Goal: Information Seeking & Learning: Get advice/opinions

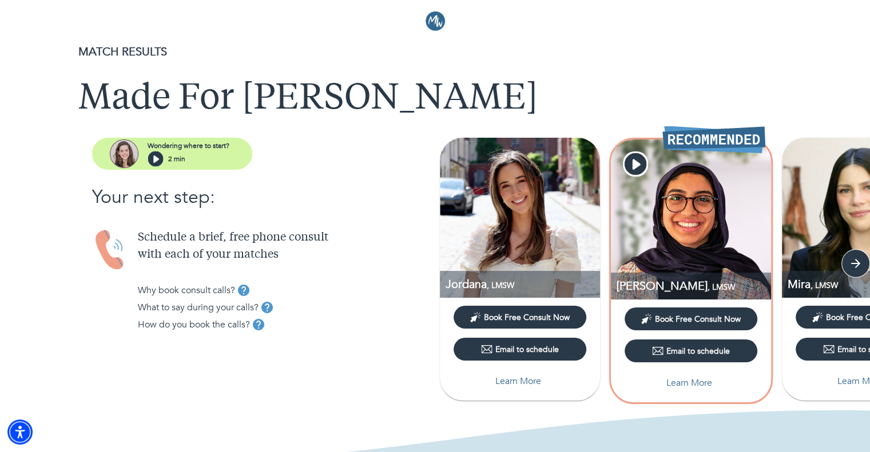
click at [544, 257] on img at bounding box center [520, 218] width 160 height 160
click at [495, 374] on p "Learn More" at bounding box center [518, 381] width 46 height 14
select select "6"
select select "2"
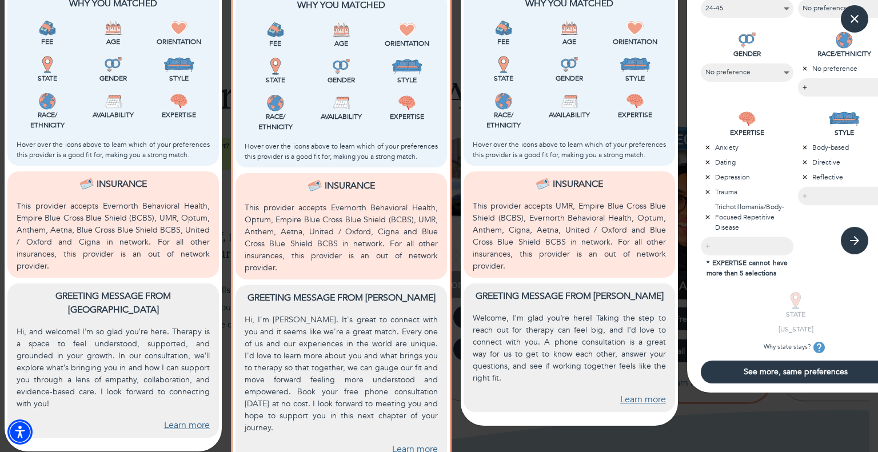
scroll to position [333, 0]
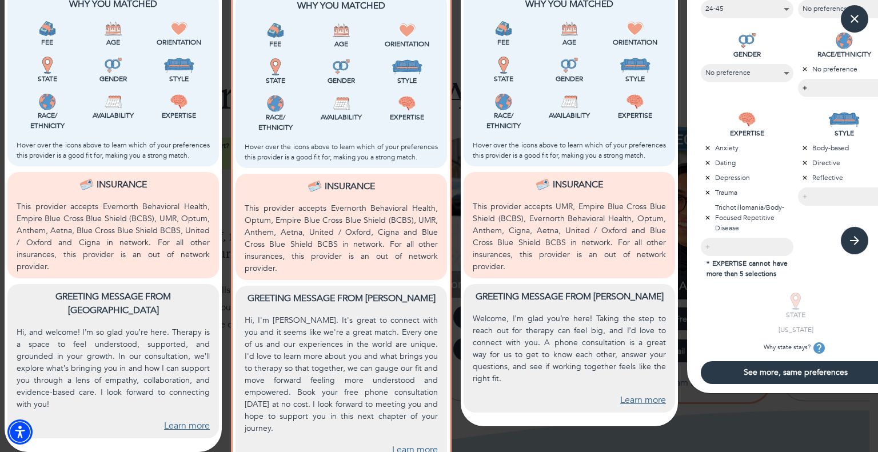
click at [179, 420] on link "Learn more" at bounding box center [187, 426] width 46 height 13
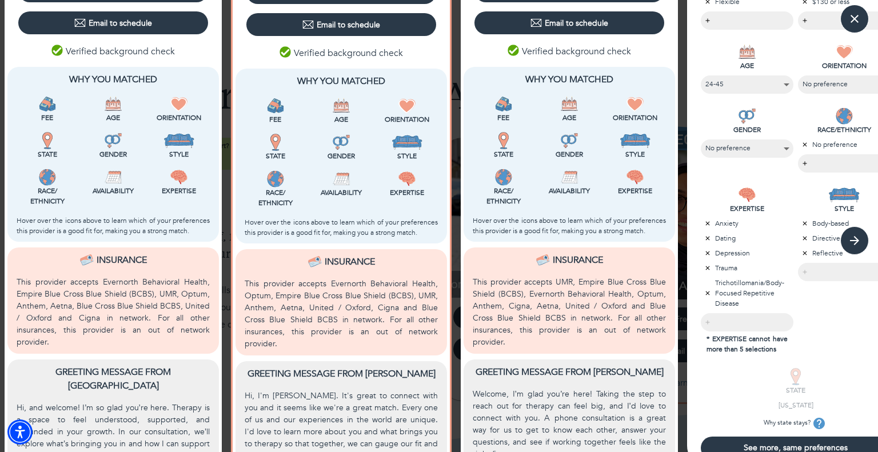
scroll to position [253, 0]
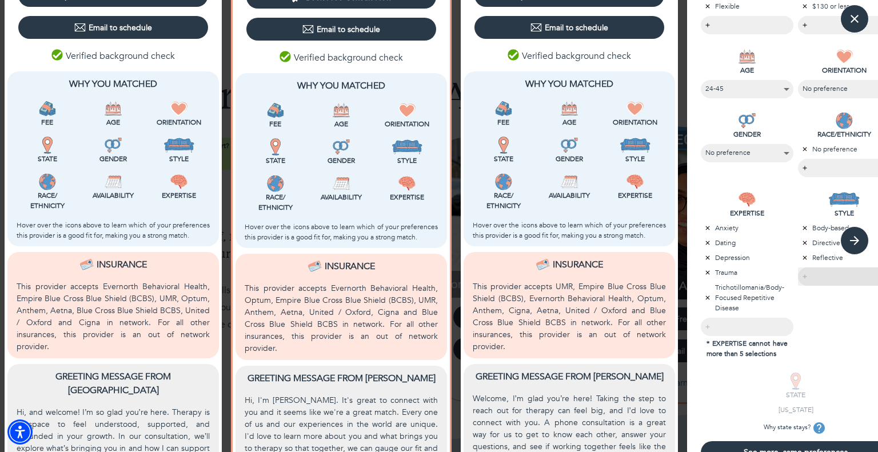
click at [812, 274] on div "​" at bounding box center [844, 277] width 93 height 18
click at [826, 272] on div "​" at bounding box center [844, 277] width 93 height 18
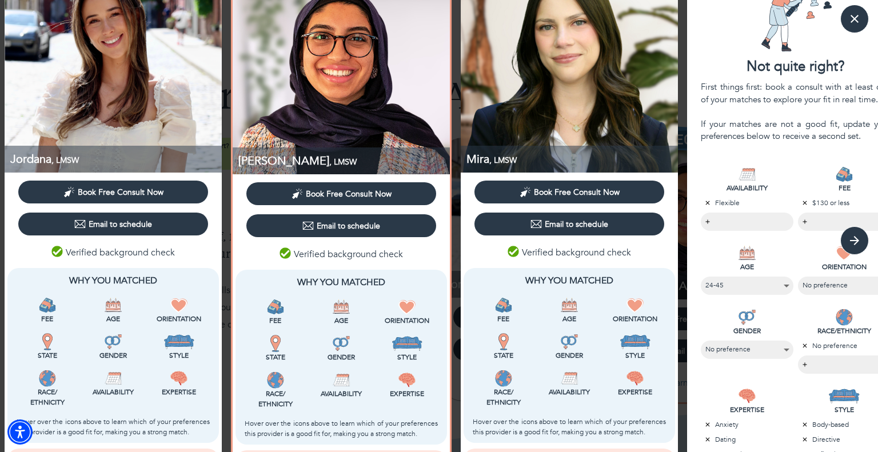
scroll to position [0, 0]
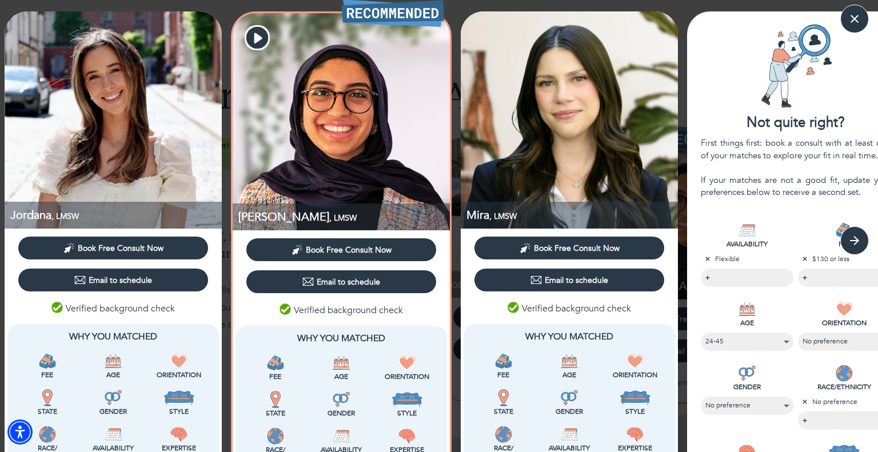
click at [780, 163] on div "First things first: book a consult with at least one of your matches to explore…" at bounding box center [796, 167] width 190 height 61
click at [394, 98] on img at bounding box center [341, 121] width 217 height 217
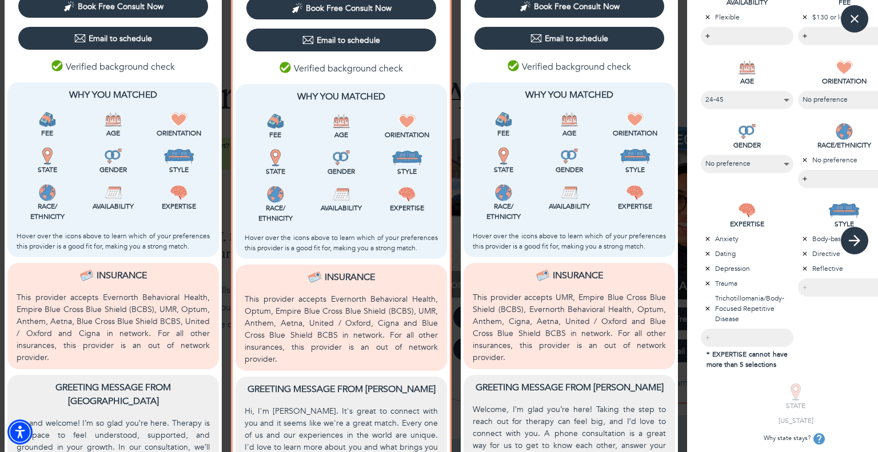
click at [859, 242] on icon "button" at bounding box center [854, 240] width 17 height 17
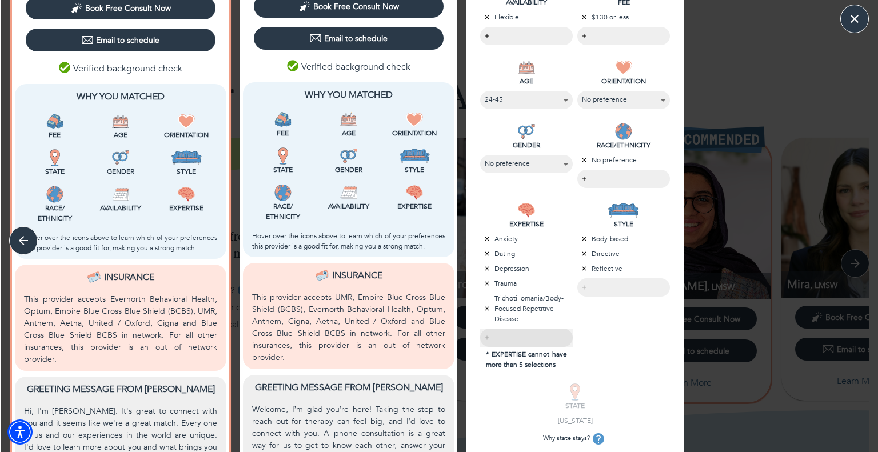
click at [537, 340] on div "​" at bounding box center [526, 338] width 93 height 18
click at [599, 290] on div "​" at bounding box center [623, 287] width 93 height 18
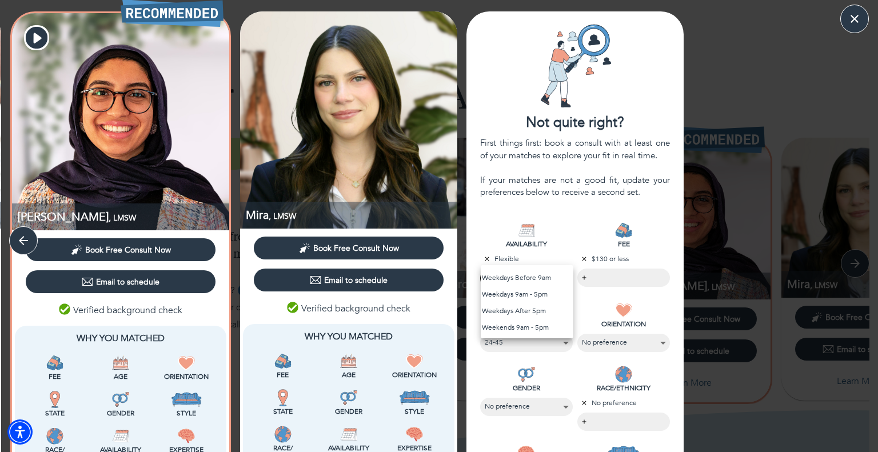
click at [528, 277] on body "MATCH RESULTS Made For [PERSON_NAME] where to start? 2 min Your next step: Sche…" at bounding box center [439, 226] width 878 height 452
click at [564, 246] on div at bounding box center [439, 226] width 878 height 452
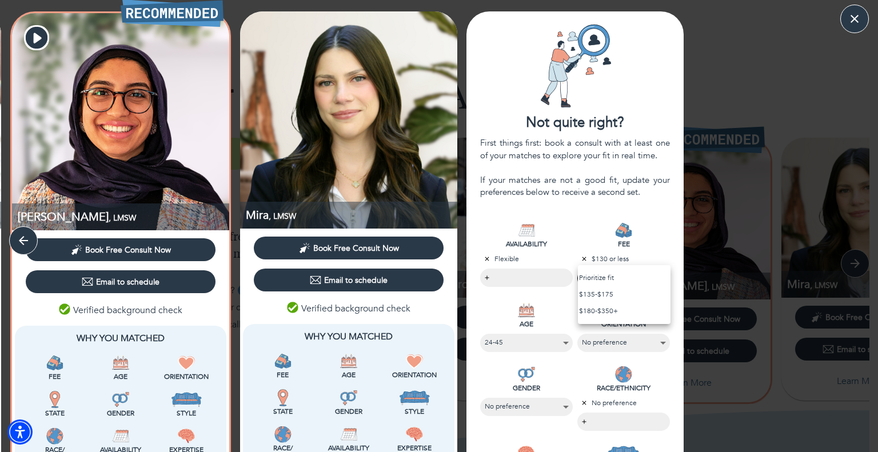
click at [588, 272] on body "MATCH RESULTS Made For [PERSON_NAME] where to start? 2 min Your next step: Sche…" at bounding box center [439, 226] width 878 height 452
click at [661, 234] on div at bounding box center [439, 226] width 878 height 452
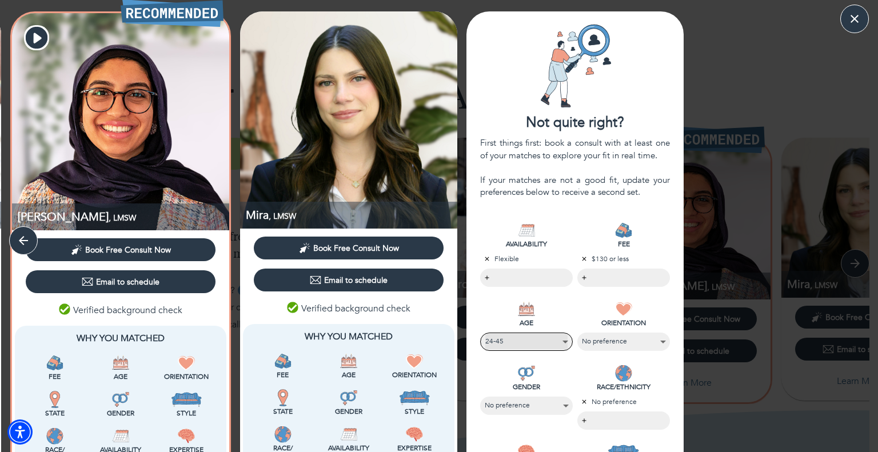
click at [556, 342] on select "No preference [PHONE_NUMBER] 66-85" at bounding box center [526, 341] width 82 height 15
select select "5"
click at [485, 334] on select "No preference [PHONE_NUMBER] 66-85" at bounding box center [526, 341] width 82 height 15
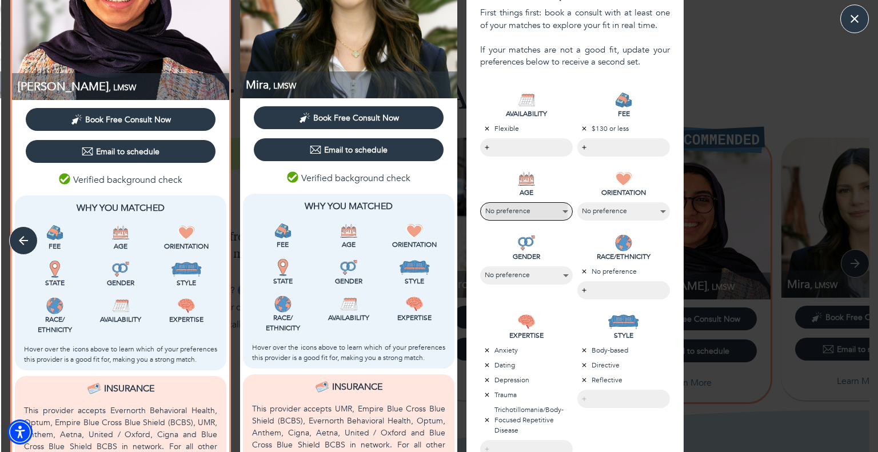
scroll to position [142, 0]
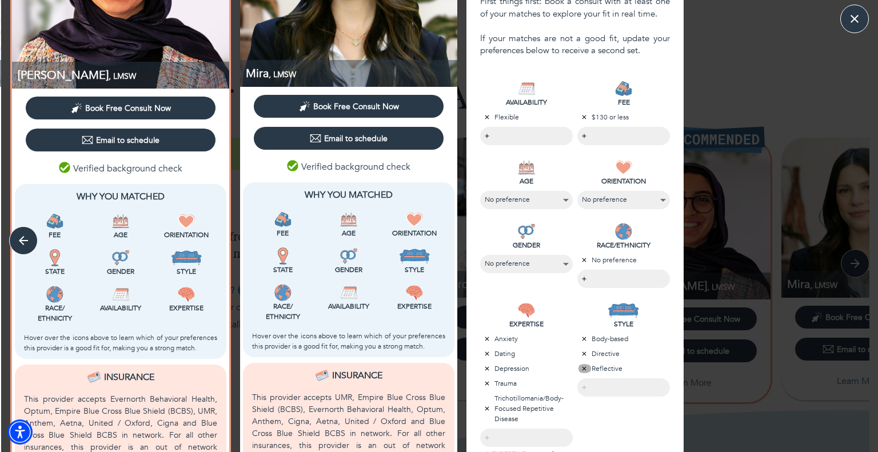
click at [583, 365] on icon "button" at bounding box center [584, 368] width 7 height 7
click at [583, 353] on icon "button" at bounding box center [584, 353] width 7 height 7
click at [583, 340] on icon "button" at bounding box center [585, 339] width 4 height 4
click at [615, 342] on body "MATCH RESULTS Made For [PERSON_NAME] where to start? 2 min Your next step: Sche…" at bounding box center [439, 226] width 878 height 452
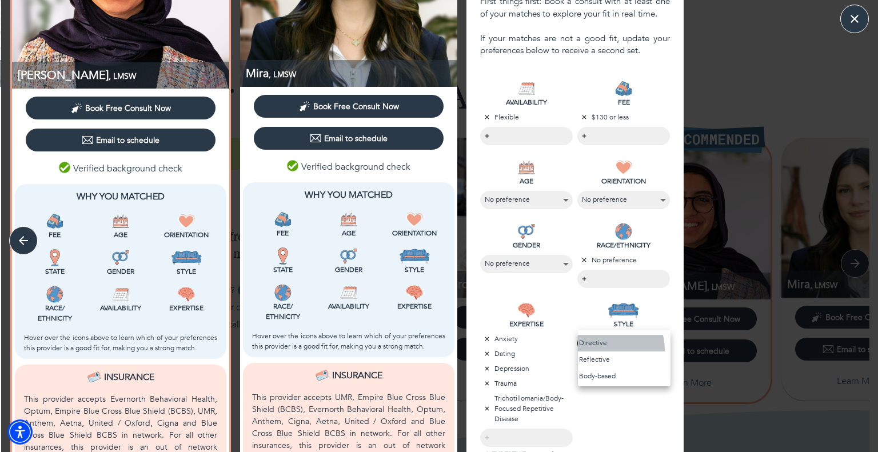
click at [611, 349] on li "Directive" at bounding box center [624, 343] width 93 height 17
click at [603, 358] on li "Reflective" at bounding box center [623, 358] width 91 height 17
click at [600, 372] on li "Body-based" at bounding box center [623, 373] width 91 height 17
click at [609, 416] on div at bounding box center [439, 226] width 878 height 452
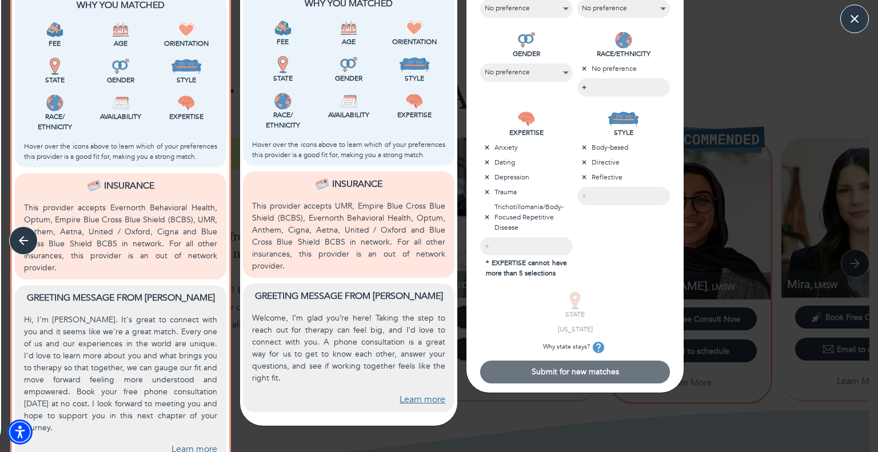
click at [579, 373] on span "Submit for new matches" at bounding box center [575, 371] width 181 height 11
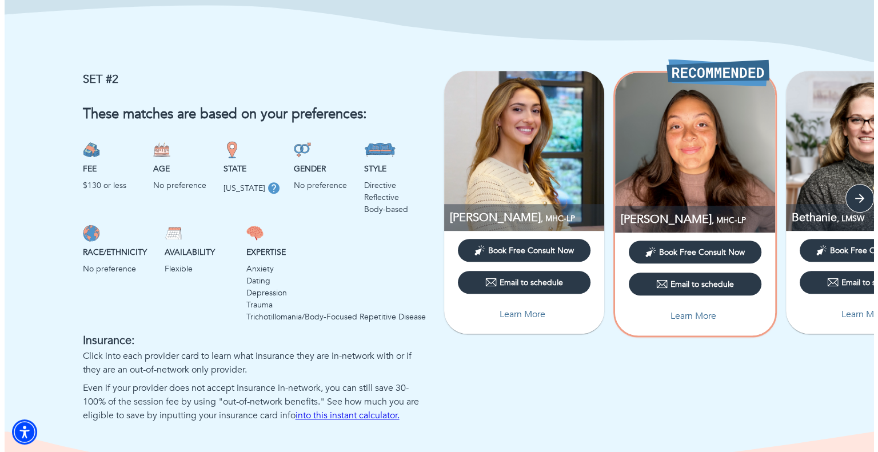
scroll to position [745, 0]
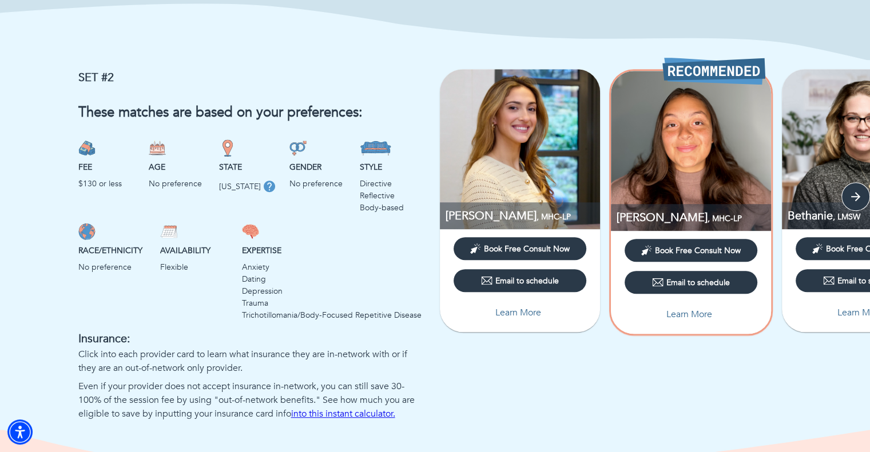
drag, startPoint x: 512, startPoint y: 315, endPoint x: 476, endPoint y: 378, distance: 72.8
click at [476, 378] on div "Jasmine , MHC-LP Book Free Consult Now Email to schedule Learn More [PERSON_NAM…" at bounding box center [652, 245] width 435 height 352
click at [521, 309] on p "Learn More" at bounding box center [518, 313] width 46 height 14
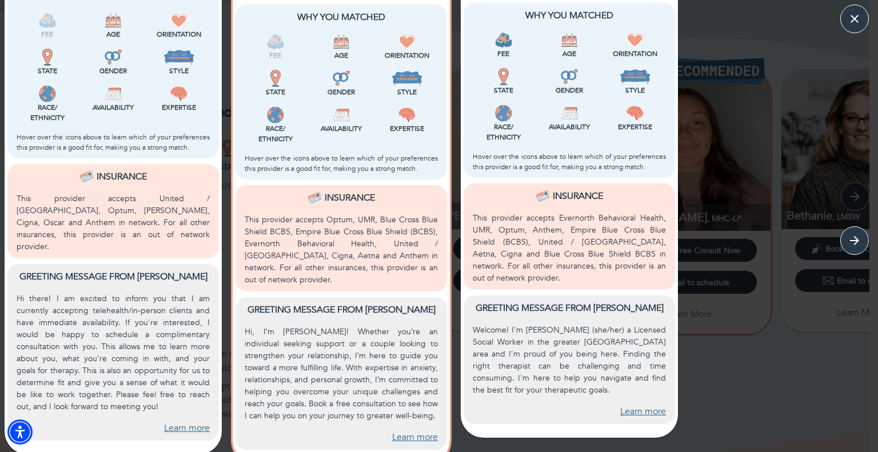
scroll to position [321, 0]
click at [862, 13] on icon "button" at bounding box center [854, 18] width 17 height 17
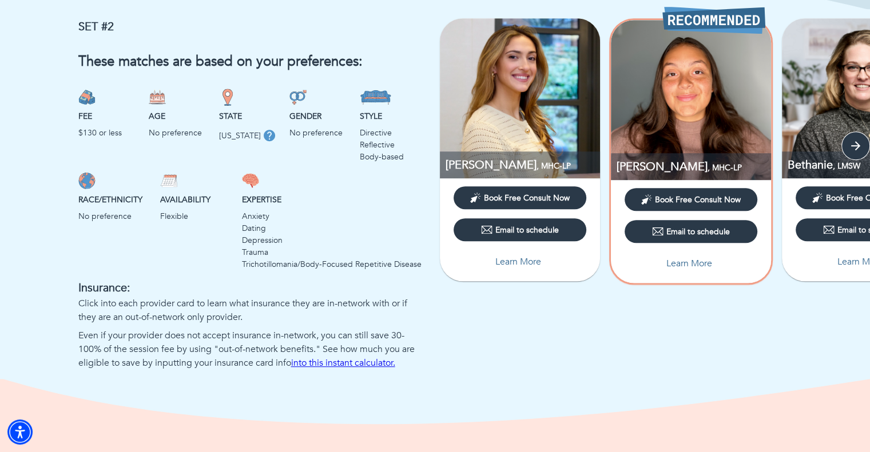
scroll to position [796, 0]
click at [857, 145] on icon "button" at bounding box center [855, 145] width 11 height 11
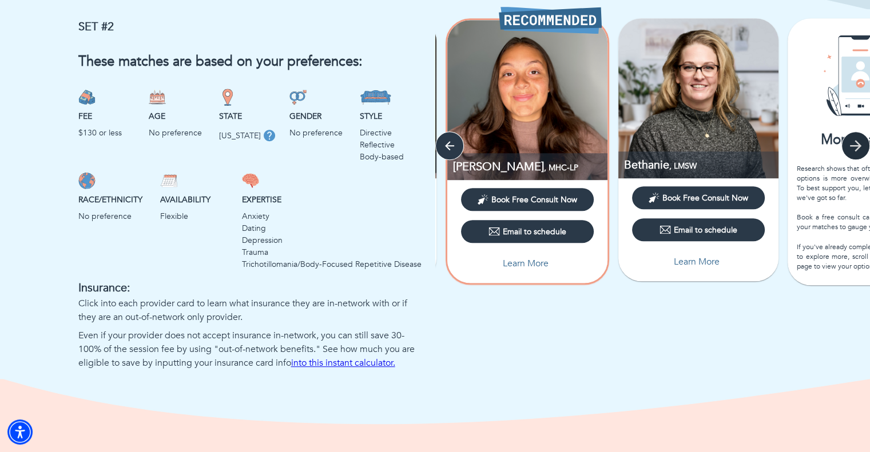
click at [857, 145] on icon "button" at bounding box center [855, 145] width 11 height 11
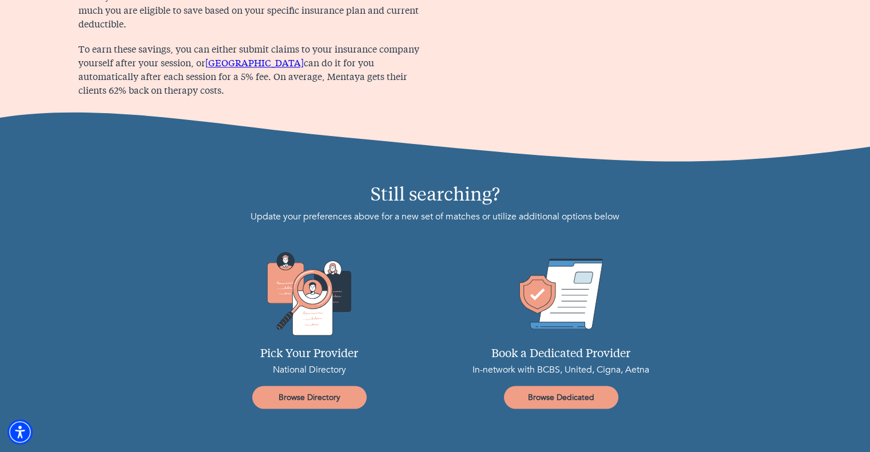
scroll to position [1481, 0]
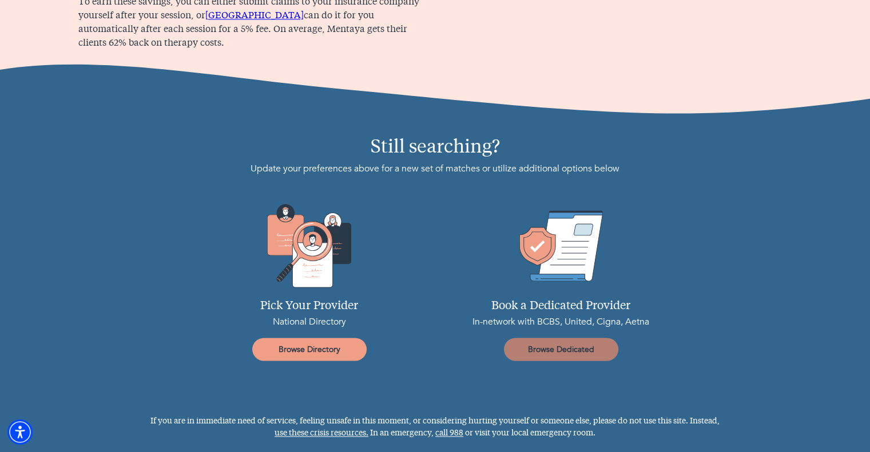
click at [567, 344] on span "Browse Dedicated" at bounding box center [560, 349] width 105 height 11
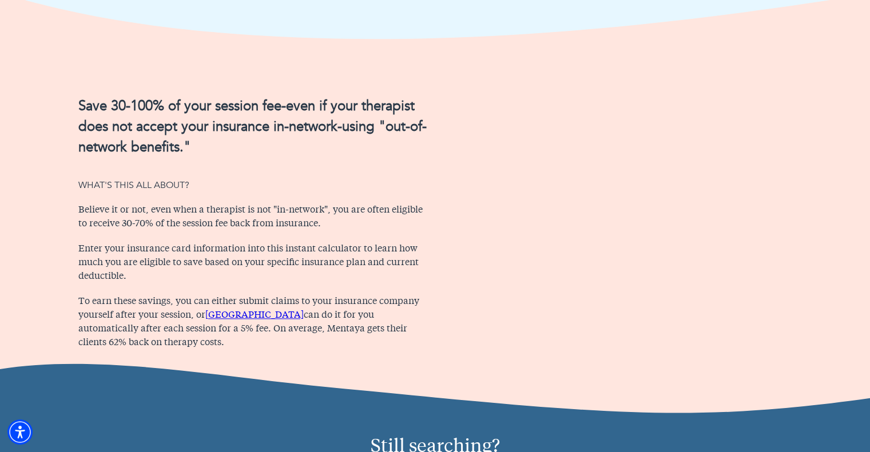
scroll to position [1181, 0]
